Goal: Transaction & Acquisition: Purchase product/service

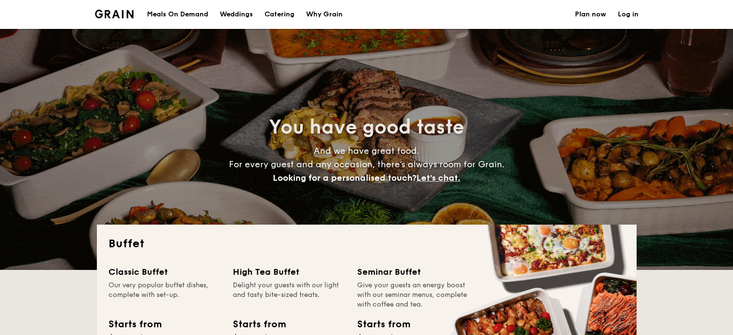
select select
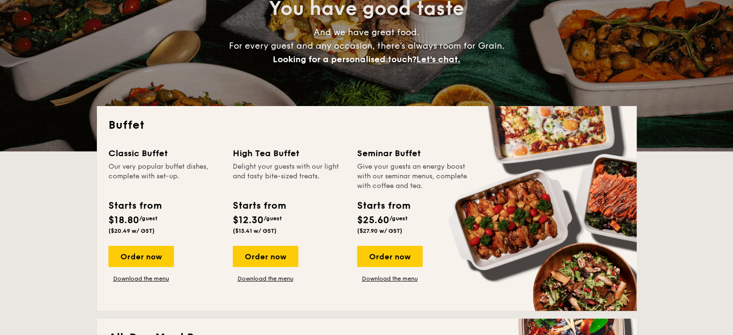
scroll to position [145, 0]
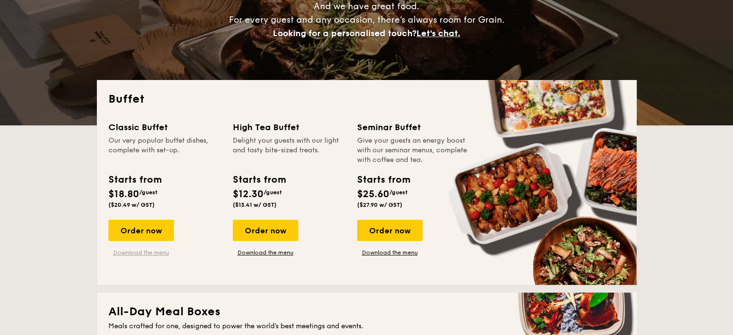
click at [133, 253] on link "Download the menu" at bounding box center [141, 253] width 66 height 8
click at [147, 225] on div "Order now" at bounding box center [141, 230] width 66 height 21
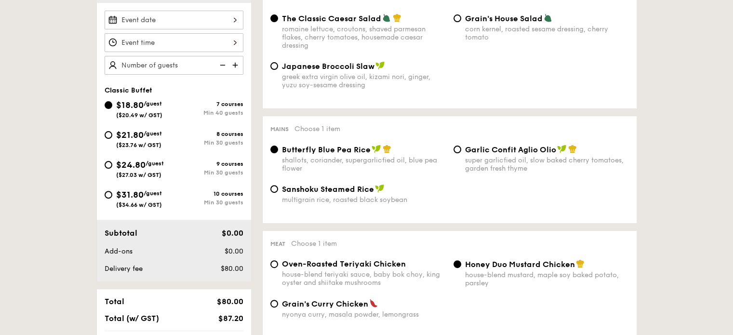
scroll to position [289, 0]
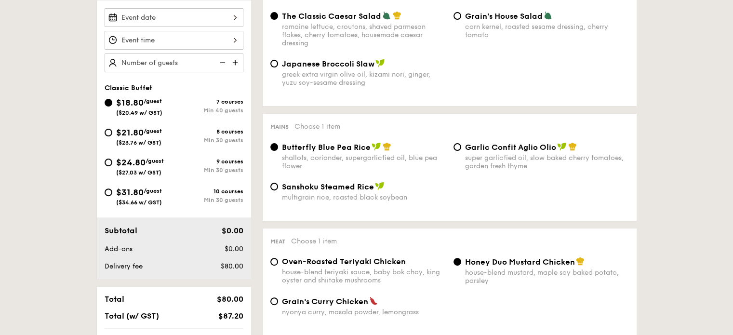
click at [105, 131] on div "$21.80 /guest ($23.76 w/ GST)" at bounding box center [139, 136] width 69 height 20
click at [105, 131] on input "$21.80 /guest ($23.76 w/ GST) 8 courses Min 30 guests" at bounding box center [109, 133] width 8 height 8
radio input "true"
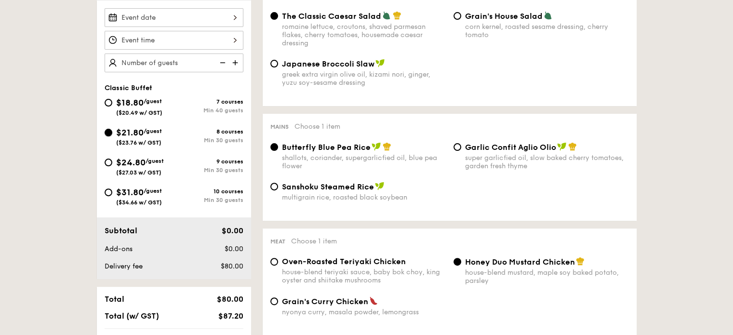
radio input "true"
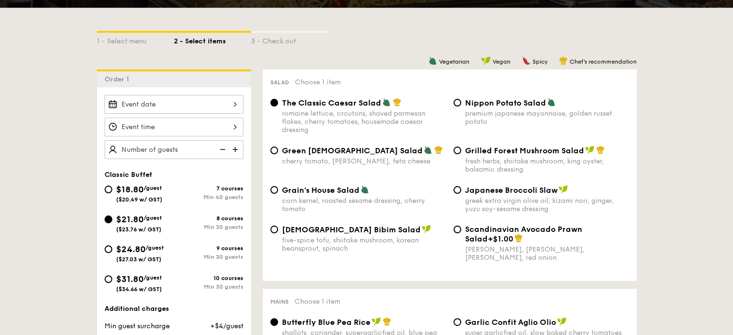
scroll to position [193, 0]
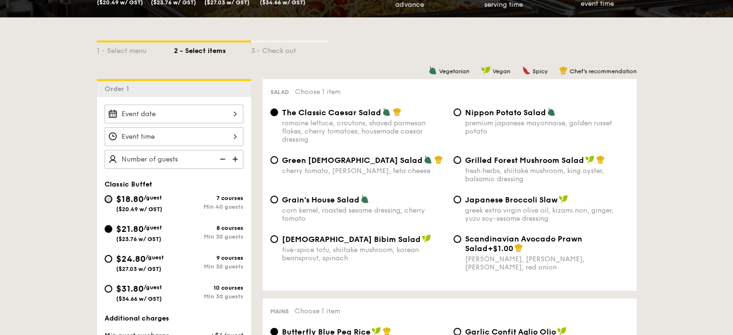
click at [108, 197] on input "$18.80 /guest ($20.49 w/ GST) 7 courses Min 40 guests" at bounding box center [109, 199] width 8 height 8
radio input "true"
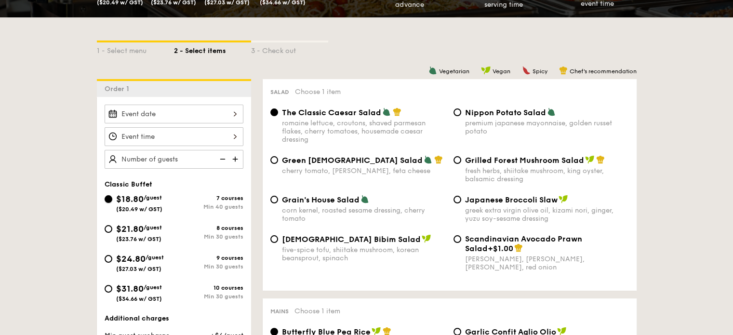
radio input "true"
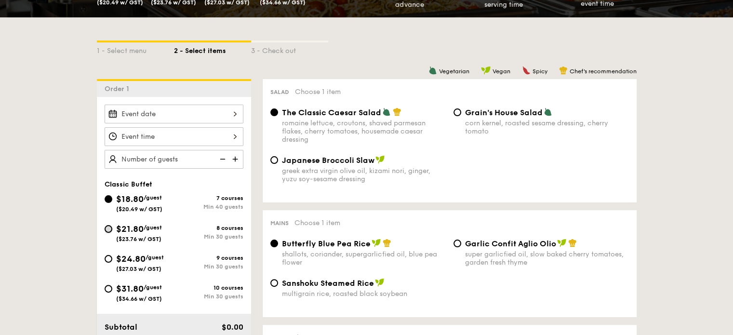
click at [105, 228] on input "$21.80 /guest ($23.76 w/ GST) 8 courses Min 30 guests" at bounding box center [109, 229] width 8 height 8
radio input "true"
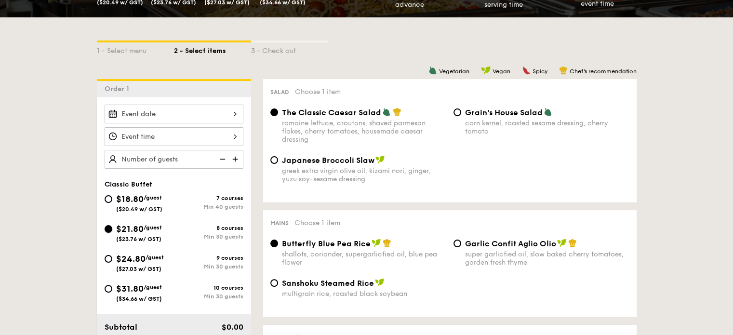
radio input "true"
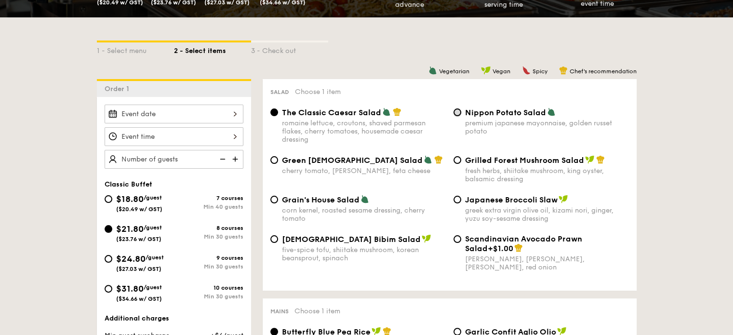
click at [458, 111] on input "Nippon Potato Salad premium japanese mayonnaise, golden russet potato" at bounding box center [458, 112] width 8 height 8
radio input "true"
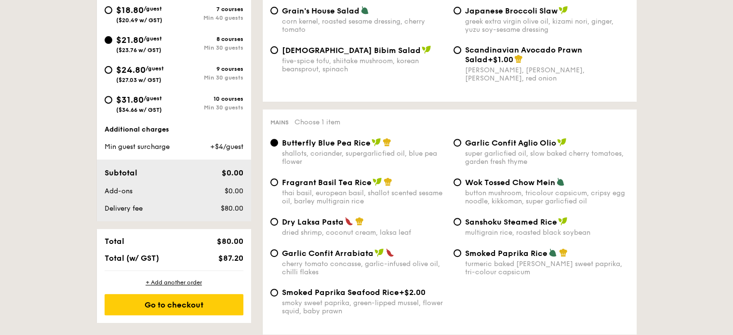
scroll to position [386, 0]
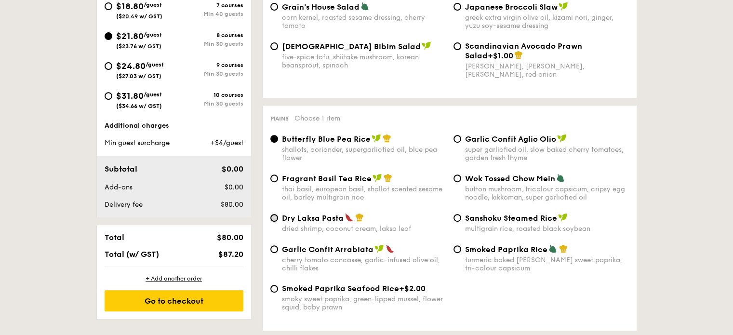
click at [274, 222] on input "Dry Laksa Pasta dried shrimp, coconut cream, laksa leaf" at bounding box center [274, 218] width 8 height 8
radio input "true"
click at [458, 182] on input "Wok Tossed Chow Mein button mushroom, tricolour capsicum, cripsy egg noodle, ki…" at bounding box center [458, 178] width 8 height 8
radio input "true"
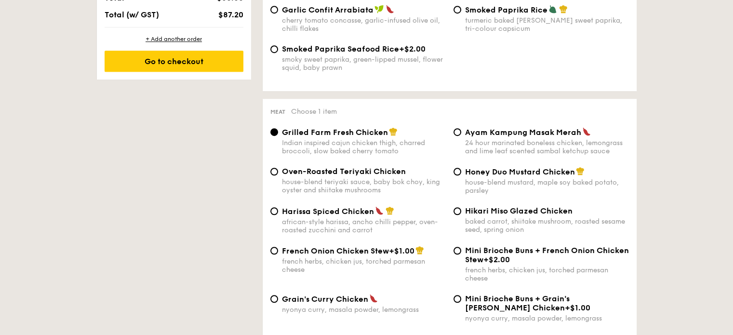
scroll to position [627, 0]
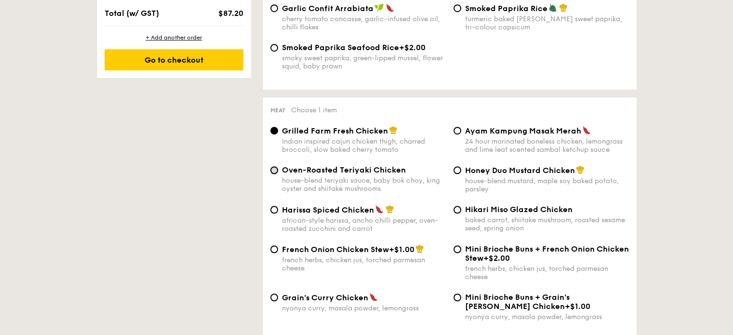
click at [273, 174] on input "Oven-Roasted Teriyaki Chicken house-blend teriyaki sauce, baby bok choy, king o…" at bounding box center [274, 170] width 8 height 8
radio input "true"
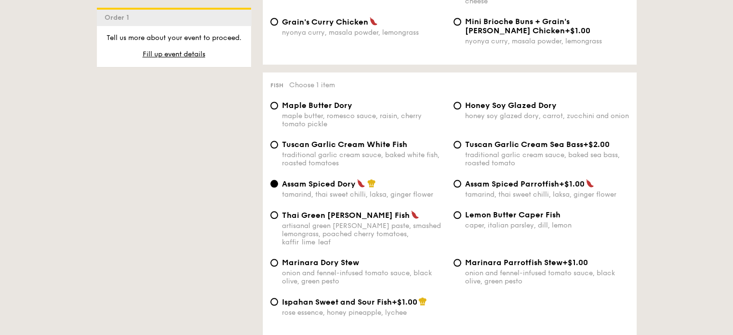
scroll to position [916, 0]
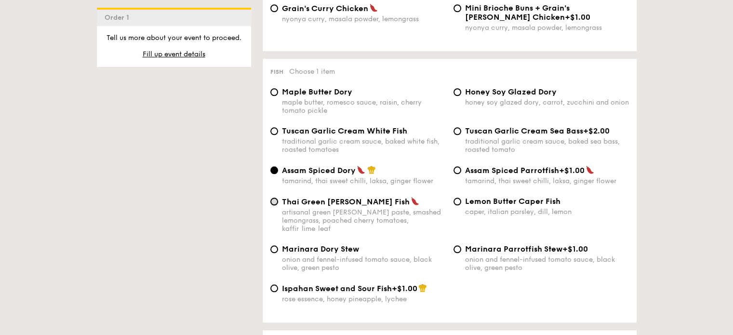
click at [275, 205] on input "Thai Green [PERSON_NAME] Fish artisanal green [PERSON_NAME] paste, smashed lemo…" at bounding box center [274, 202] width 8 height 8
radio input "true"
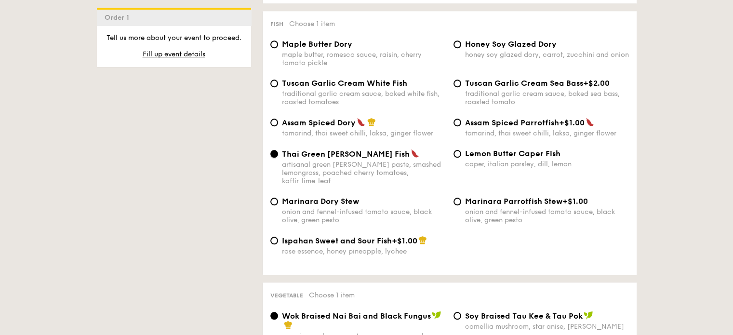
scroll to position [964, 0]
click at [461, 165] on div "Lemon Butter Caper Fish caper, italian parsley, dill, lemon" at bounding box center [541, 157] width 183 height 19
click at [459, 157] on input "Lemon Butter Caper Fish caper, italian parsley, dill, lemon" at bounding box center [458, 153] width 8 height 8
radio input "true"
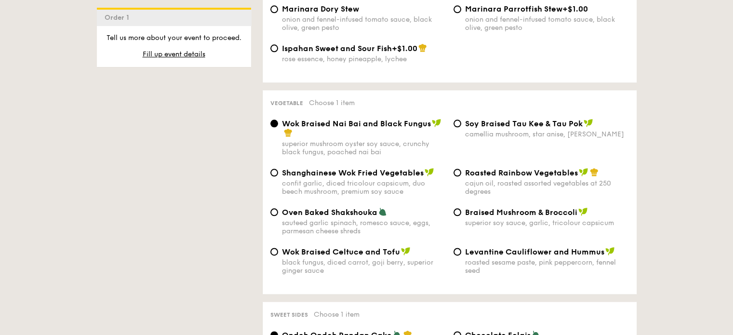
scroll to position [1157, 0]
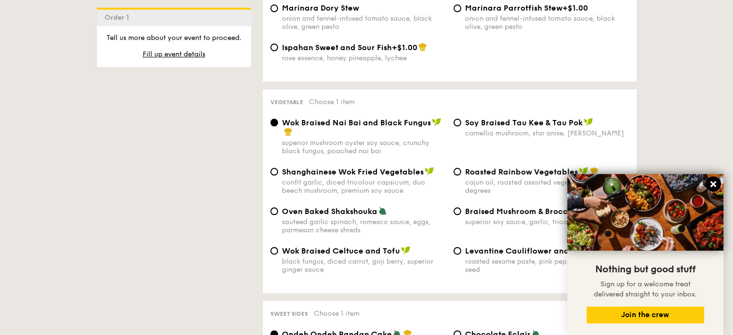
click at [715, 183] on icon at bounding box center [713, 184] width 9 height 9
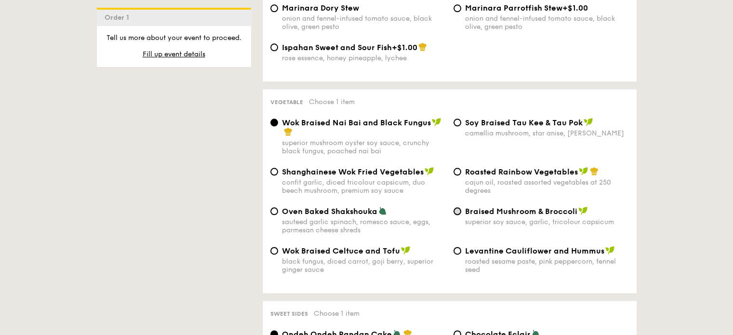
click at [458, 215] on input "Braised Mushroom & Broccoli superior soy sauce, garlic, tricolour capsicum" at bounding box center [458, 211] width 8 height 8
radio input "true"
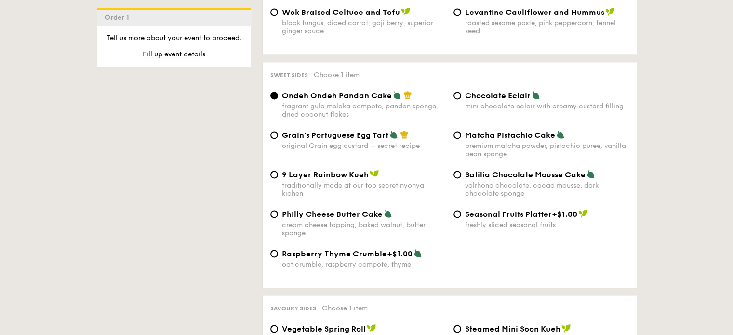
scroll to position [1398, 0]
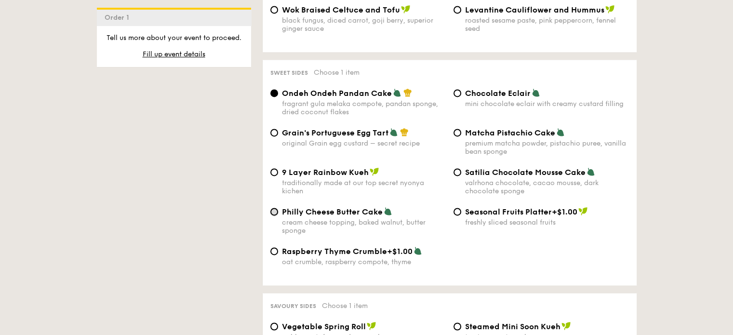
click at [272, 215] on input "Philly Cheese Butter Cake cream cheese topping, baked walnut, butter sponge" at bounding box center [274, 212] width 8 height 8
radio input "true"
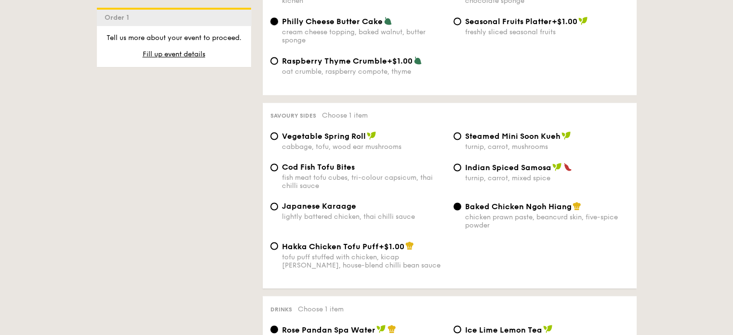
scroll to position [1590, 0]
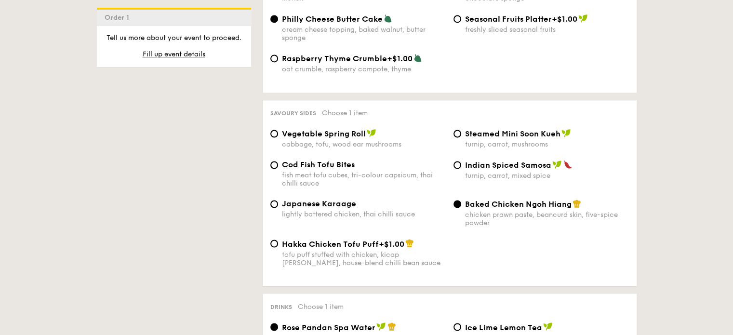
click at [268, 215] on div "Japanese Karaage lightly battered chicken, thai chilli sauce" at bounding box center [358, 208] width 183 height 19
click at [274, 208] on input "Japanese Karaage lightly battered chicken, thai chilli sauce" at bounding box center [274, 204] width 8 height 8
radio input "true"
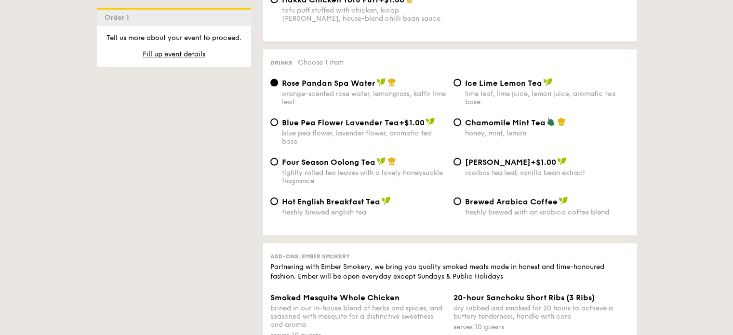
scroll to position [1831, 0]
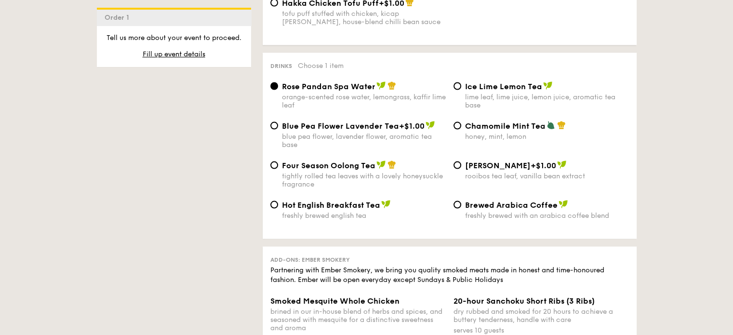
click at [278, 137] on div "Blue Pea Flower Lavender Tea +$1.00 blue pea flower, lavender flower, aromatic …" at bounding box center [358, 134] width 183 height 28
click at [274, 141] on div "Blue Pea Flower Lavender Tea +$1.00 blue pea flower, lavender flower, aromatic …" at bounding box center [358, 134] width 183 height 28
click at [276, 129] on input "Blue Pea Flower Lavender Tea +$1.00 blue pea flower, lavender flower, aromatic …" at bounding box center [274, 125] width 8 height 8
radio input "true"
click at [456, 129] on input "Chamomile Mint Tea honey, mint, lemon" at bounding box center [458, 125] width 8 height 8
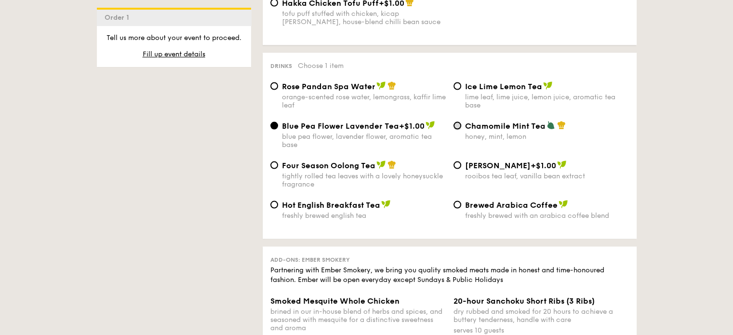
radio input "true"
click at [270, 90] on input "Rose Pandan Spa Water orange-scented rose water, lemongrass, kaffir lime leaf" at bounding box center [274, 86] width 8 height 8
radio input "true"
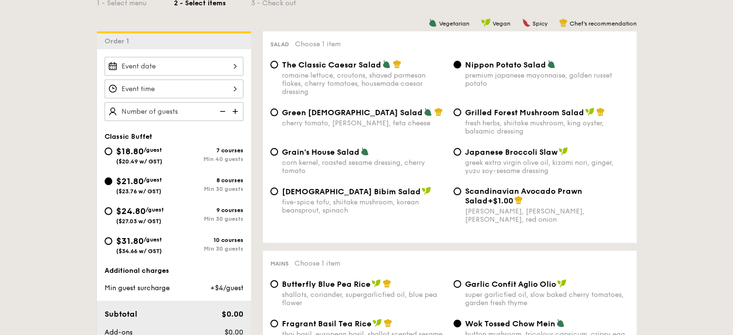
scroll to position [241, 0]
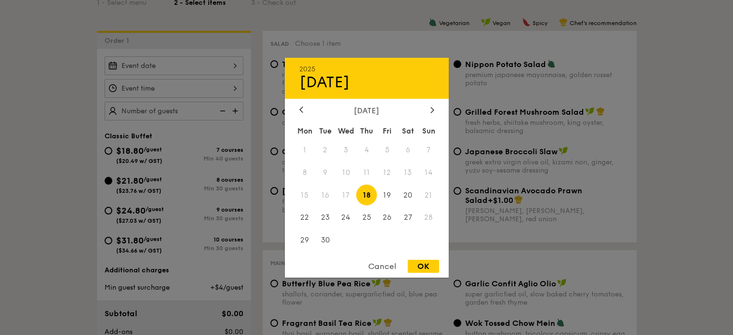
click at [207, 61] on div "2025 Sep [DATE] Tue Wed Thu Fri Sat Sun 1 2 3 4 5 6 7 8 9 10 11 12 13 14 15 16 …" at bounding box center [174, 65] width 139 height 19
click at [433, 107] on icon at bounding box center [431, 110] width 3 height 6
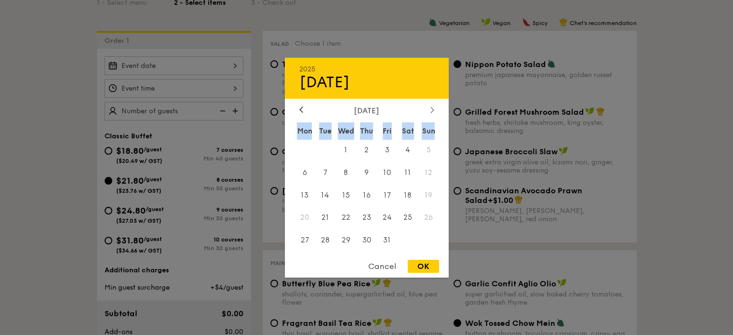
click at [433, 107] on icon at bounding box center [431, 110] width 3 height 6
click at [407, 217] on span "22" at bounding box center [408, 217] width 21 height 21
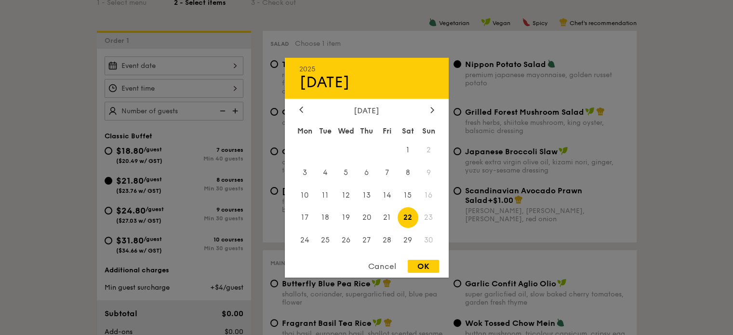
click at [424, 269] on div "OK" at bounding box center [423, 266] width 31 height 13
type input "[DATE]"
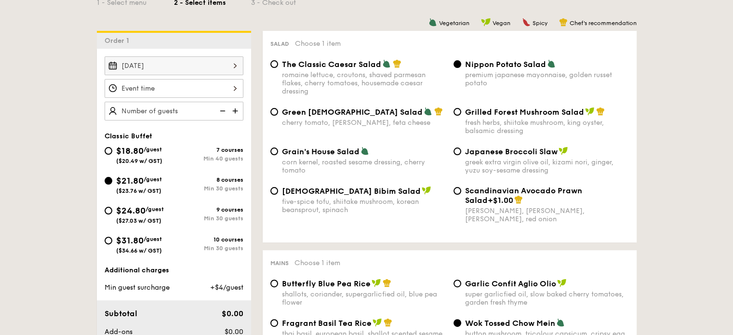
click at [208, 89] on div at bounding box center [174, 88] width 139 height 19
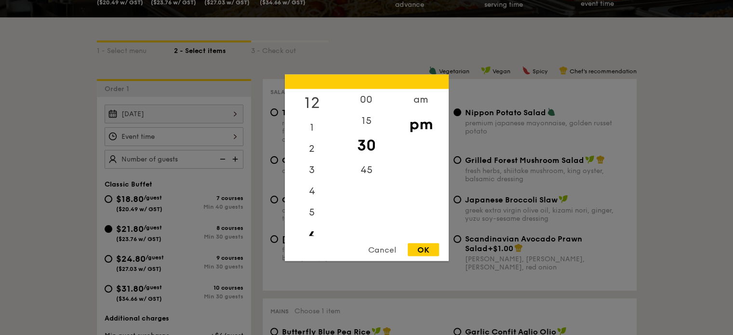
scroll to position [193, 0]
click at [409, 102] on div "am" at bounding box center [421, 103] width 54 height 28
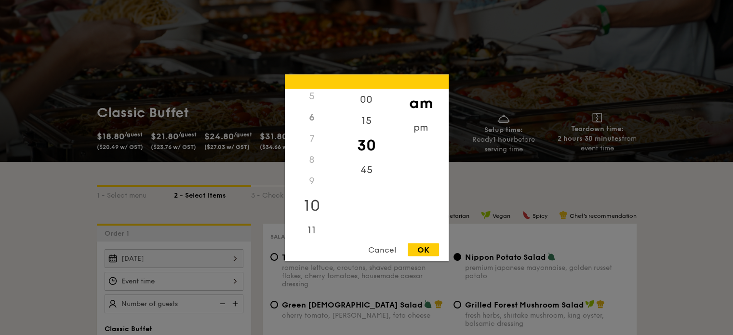
scroll to position [111, 0]
click at [308, 227] on div "11" at bounding box center [312, 225] width 54 height 28
click at [364, 101] on div "00" at bounding box center [366, 103] width 54 height 28
click at [416, 246] on div "OK" at bounding box center [423, 249] width 31 height 13
type input "11:00AM"
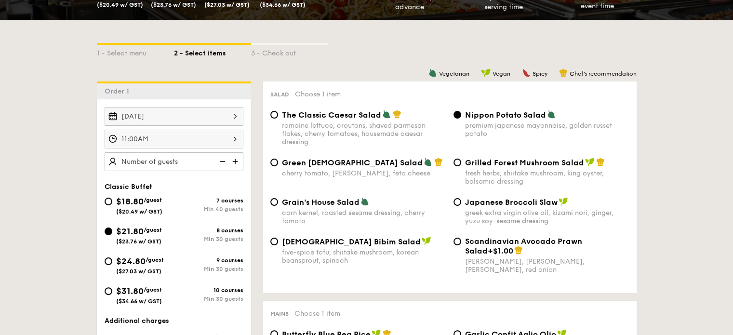
scroll to position [193, 0]
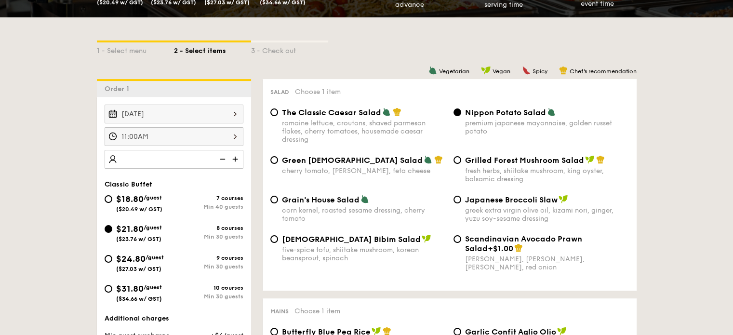
click at [194, 158] on input "number" at bounding box center [174, 159] width 139 height 19
type input "30 guests"
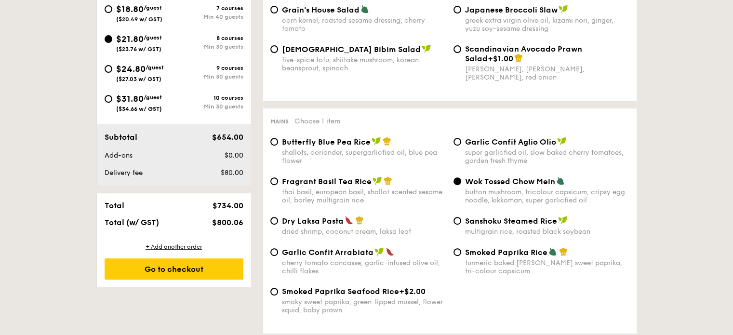
scroll to position [386, 0]
